Goal: Navigation & Orientation: Find specific page/section

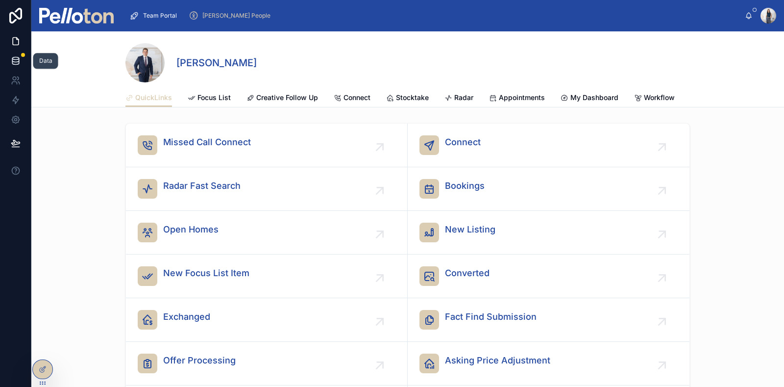
click at [18, 60] on icon at bounding box center [16, 61] width 10 height 10
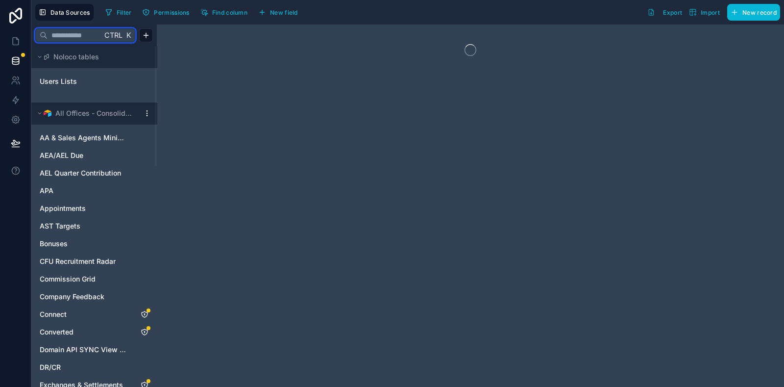
click at [65, 38] on input "text" at bounding box center [75, 35] width 54 height 18
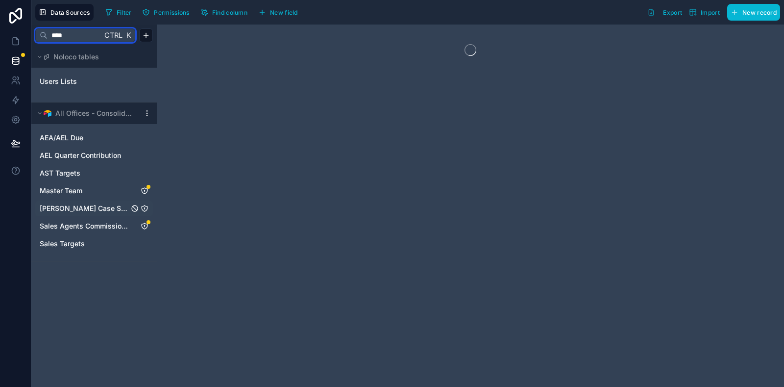
type input "****"
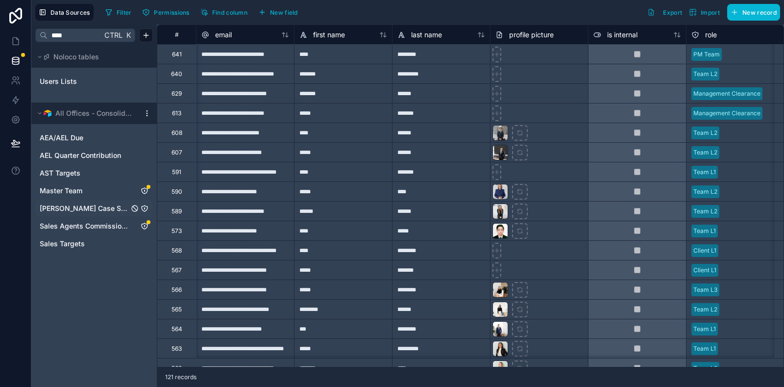
scroll to position [0, 58]
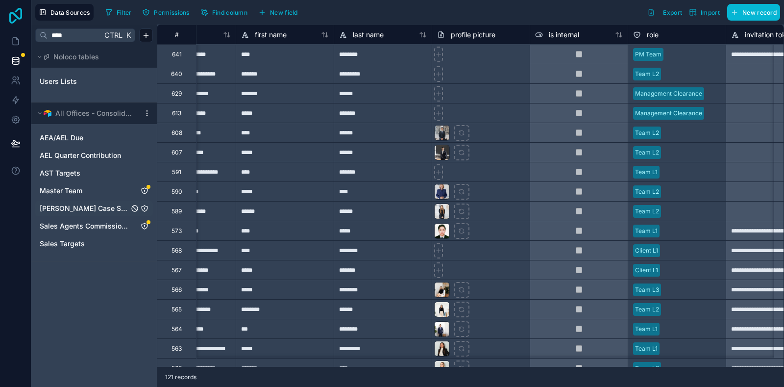
click at [15, 15] on icon at bounding box center [15, 16] width 13 height 16
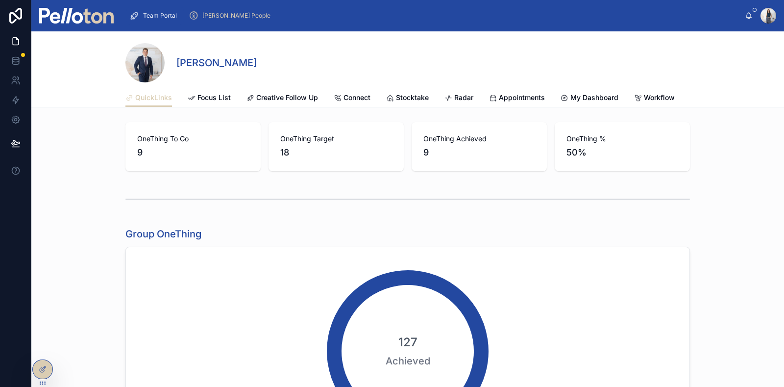
scroll to position [367, 0]
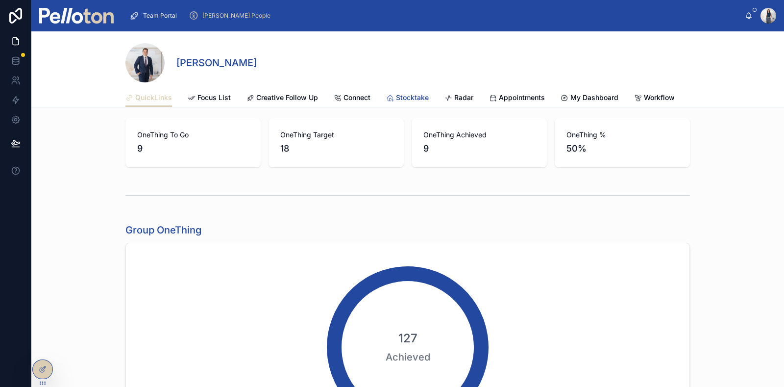
click at [399, 94] on span "Stocktake" at bounding box center [412, 98] width 33 height 10
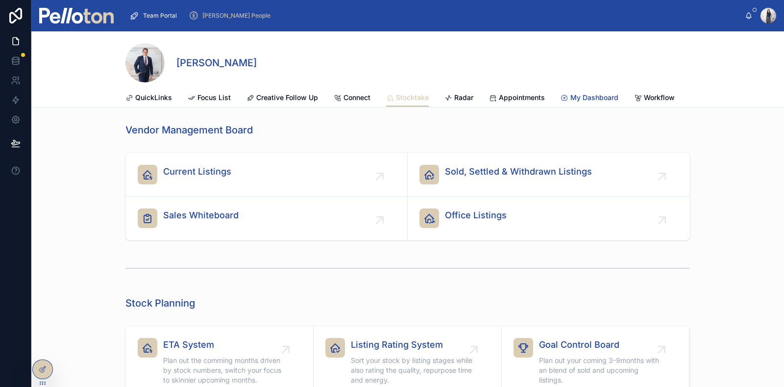
click at [601, 97] on span "My Dashboard" at bounding box center [594, 98] width 48 height 10
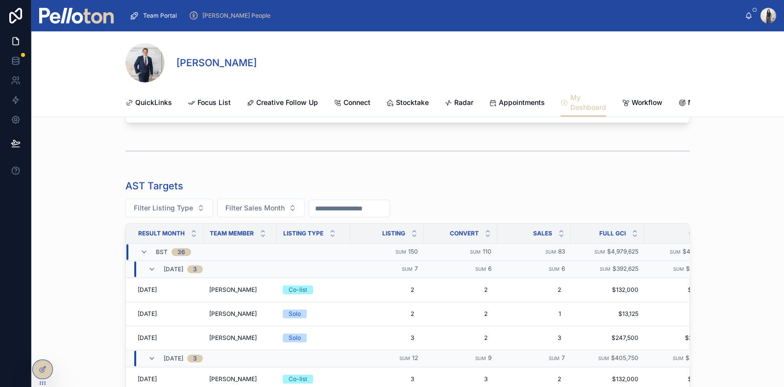
scroll to position [4857, 0]
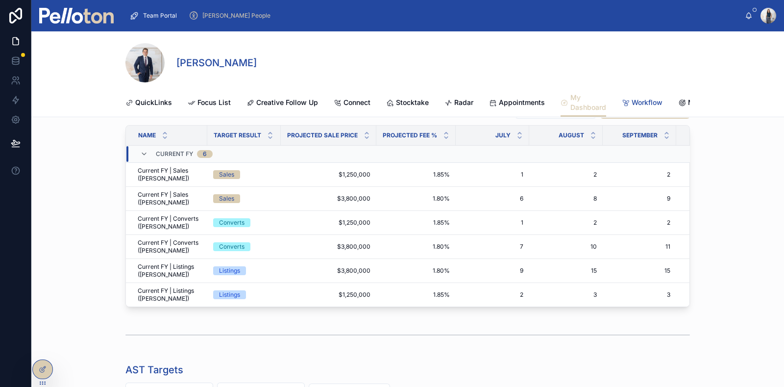
click at [634, 106] on span "Workflow" at bounding box center [647, 103] width 31 height 10
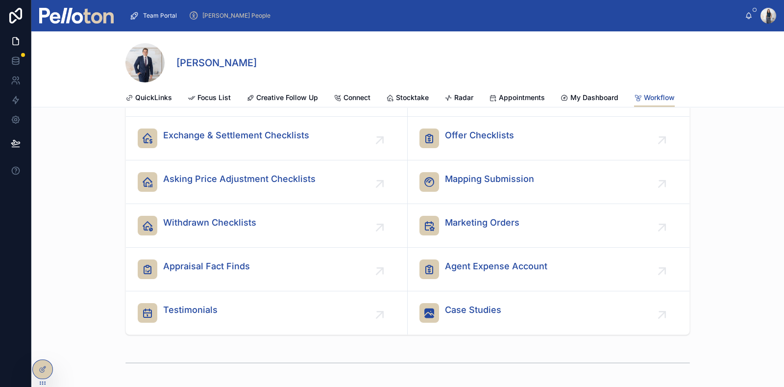
scroll to position [122, 0]
